Goal: Task Accomplishment & Management: Manage account settings

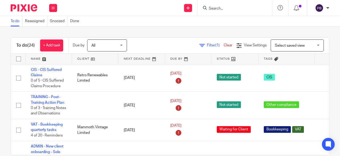
click at [217, 7] on input "Search" at bounding box center [233, 8] width 48 height 5
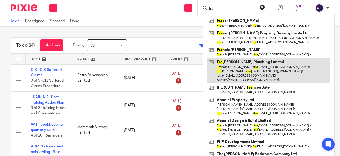
type input "fra"
click at [231, 62] on link at bounding box center [268, 70] width 123 height 25
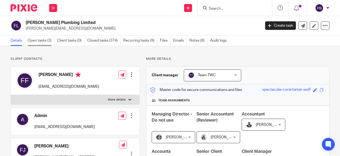
click at [43, 40] on link "Open tasks (3)" at bounding box center [41, 40] width 27 height 10
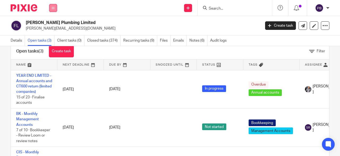
click at [55, 9] on button at bounding box center [53, 8] width 8 height 8
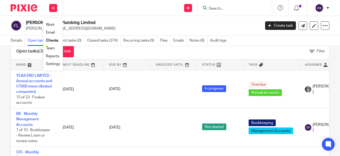
click at [51, 25] on link "Work" at bounding box center [50, 25] width 9 height 4
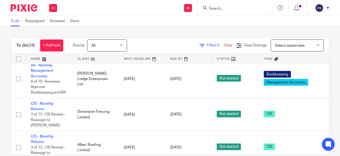
scroll to position [299, 0]
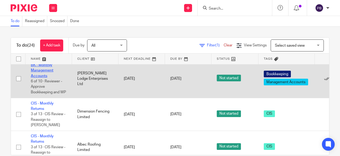
click at [46, 78] on link "BK - Monthly Management Accounts" at bounding box center [42, 70] width 23 height 15
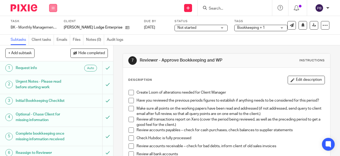
click at [53, 8] on icon at bounding box center [53, 7] width 3 height 3
click at [52, 25] on link "Work" at bounding box center [50, 25] width 9 height 4
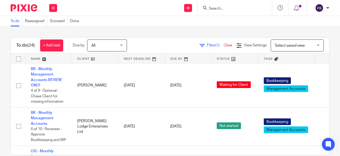
scroll to position [252, 0]
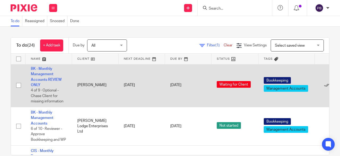
click at [43, 87] on td "BK - Monthly Management Accounts REVIEW ONLY 4 of 9 · Optional - Chase Client f…" at bounding box center [49, 85] width 47 height 44
click at [44, 87] on link "BK - Monthly Management Accounts REVIEW ONLY" at bounding box center [46, 77] width 31 height 20
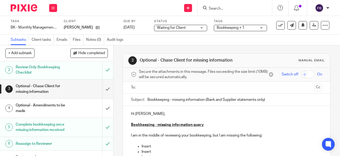
scroll to position [20, 0]
click at [103, 89] on input "submit" at bounding box center [56, 88] width 113 height 19
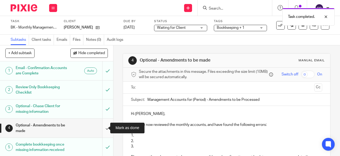
click at [102, 128] on input "submit" at bounding box center [56, 127] width 113 height 19
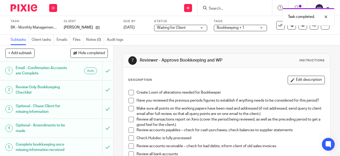
click at [53, 13] on div "Work Email Clients Team Reports Settings" at bounding box center [53, 8] width 19 height 16
click at [53, 10] on button at bounding box center [53, 8] width 8 height 8
click at [53, 24] on link "Work" at bounding box center [50, 25] width 9 height 4
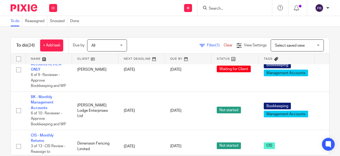
scroll to position [268, 0]
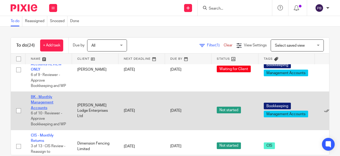
click at [36, 110] on link "BK - Monthly Management Accounts" at bounding box center [42, 102] width 23 height 15
